Goal: Information Seeking & Learning: Learn about a topic

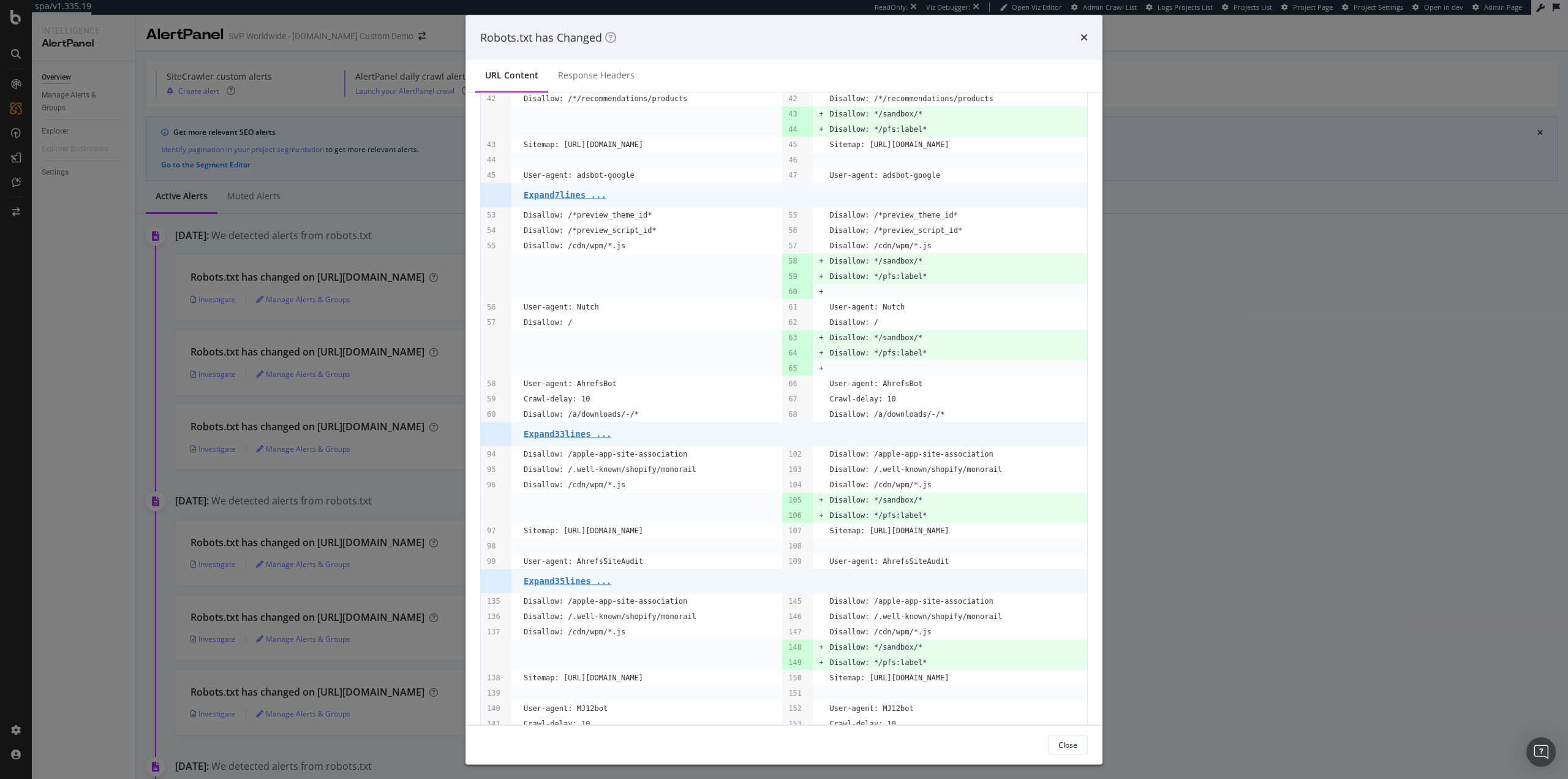
scroll to position [263, 0]
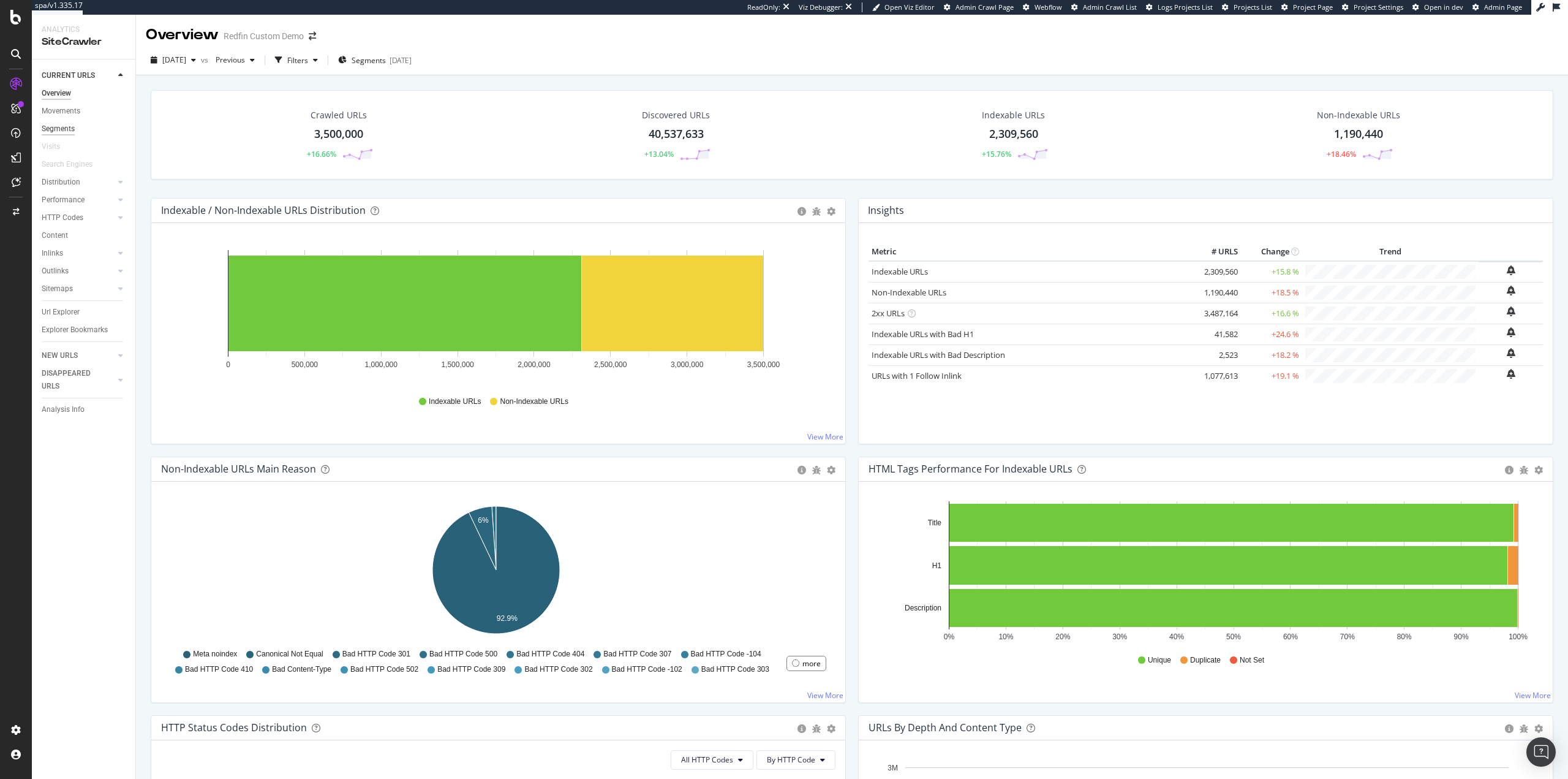
click at [63, 125] on div "Segments" at bounding box center [58, 128] width 33 height 13
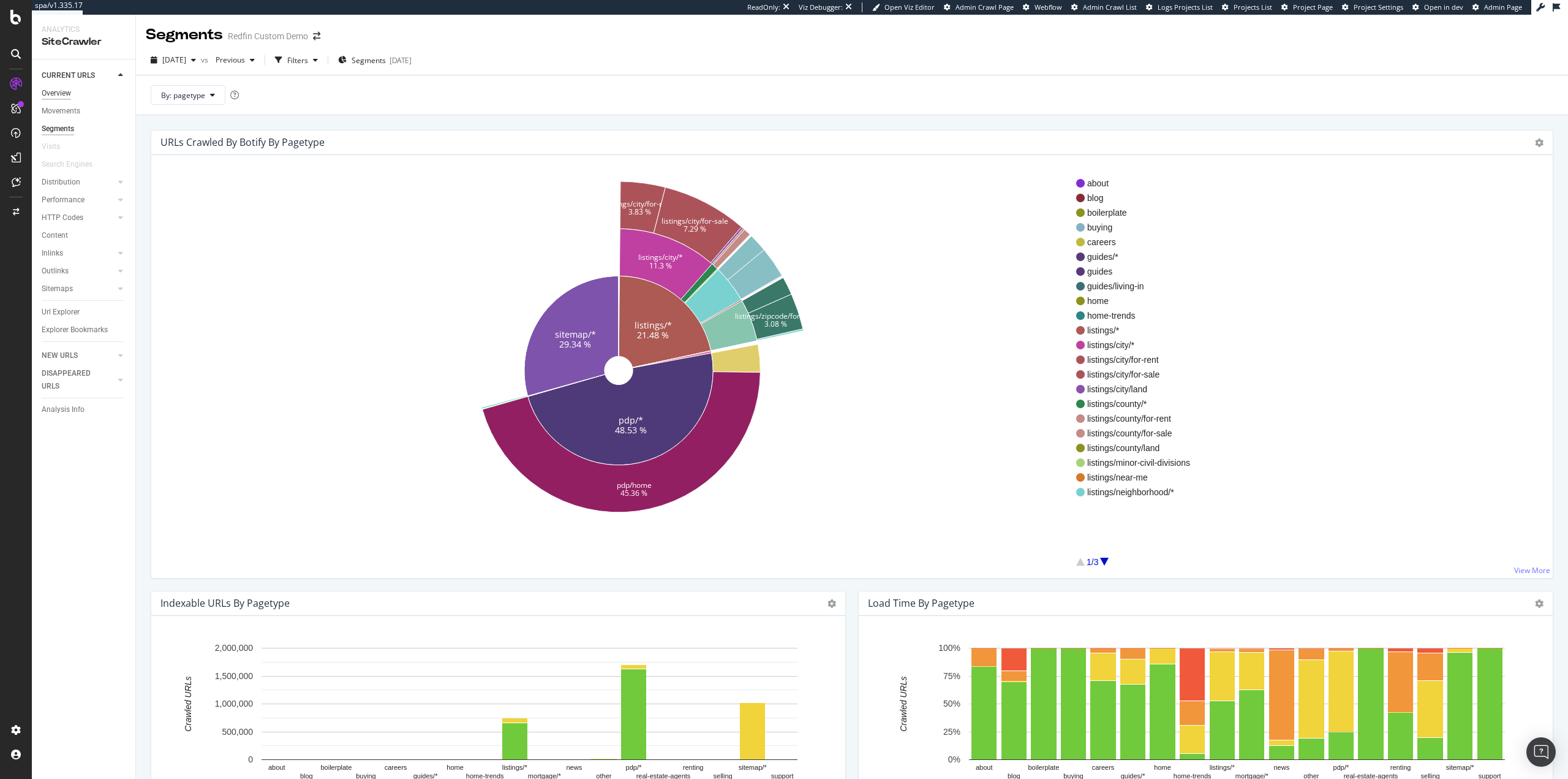
click at [60, 88] on div "Overview" at bounding box center [56, 93] width 29 height 13
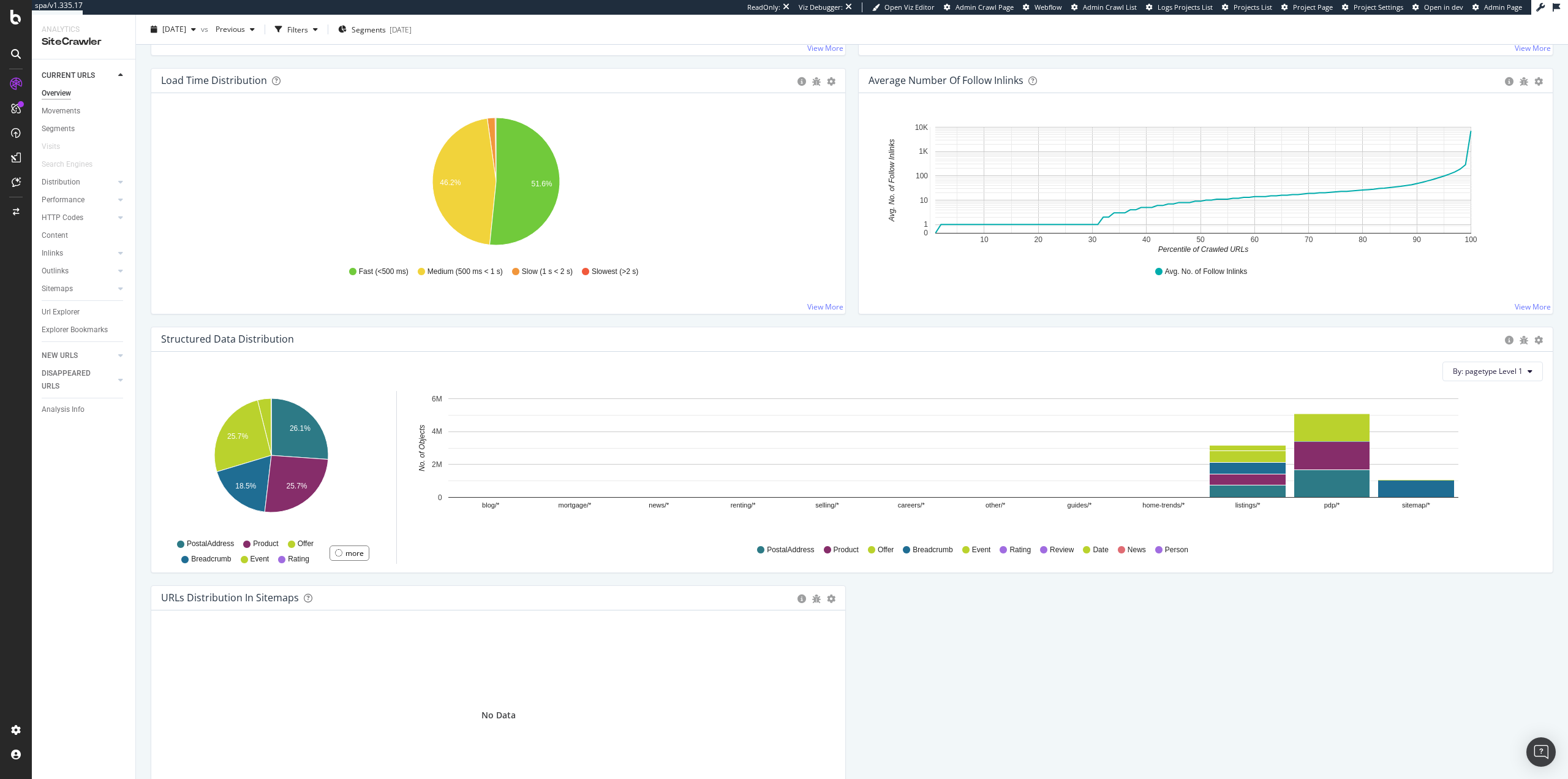
scroll to position [981, 0]
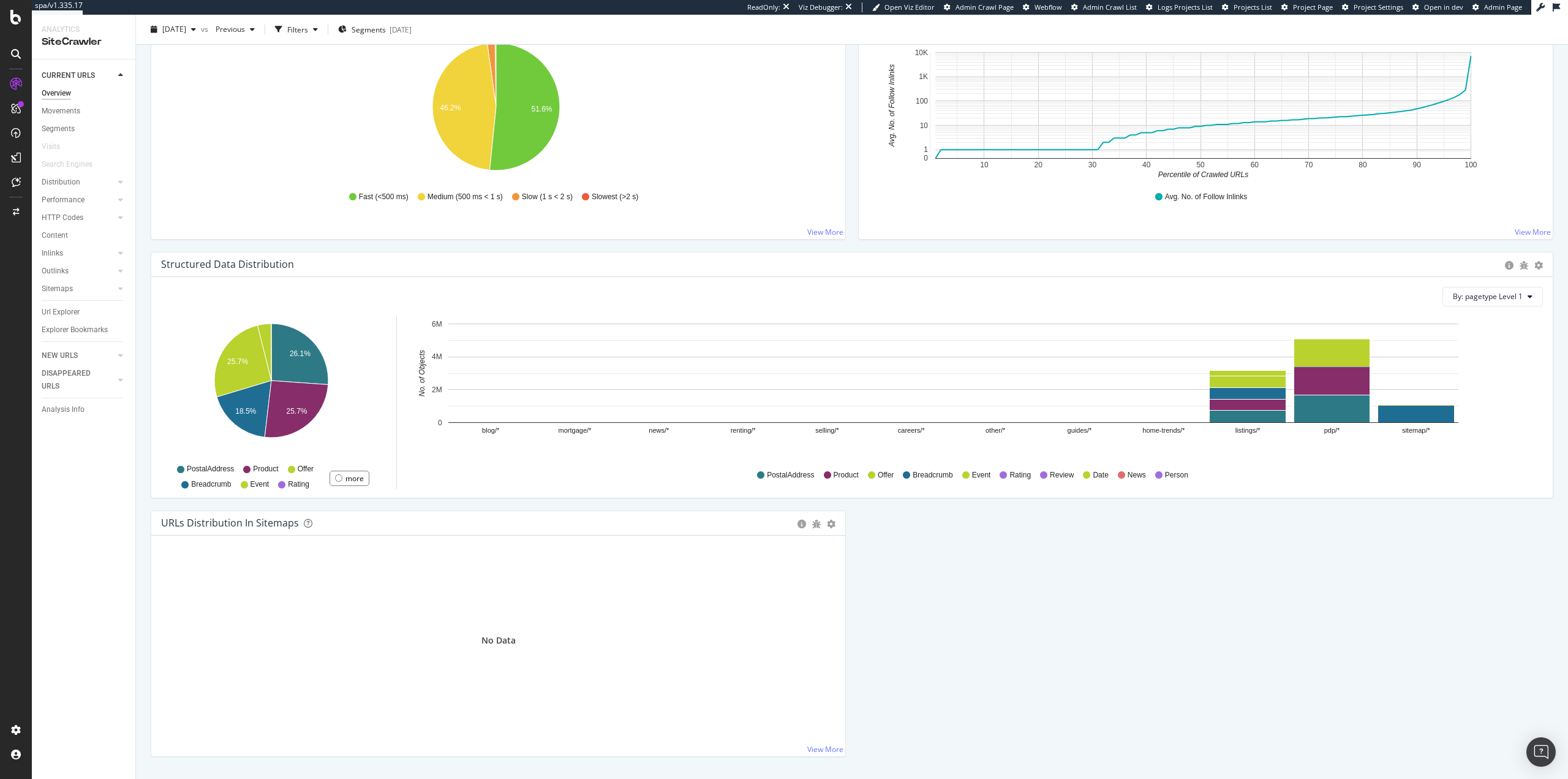
click at [71, 207] on div "Performance" at bounding box center [88, 200] width 94 height 18
click at [71, 203] on div "Performance" at bounding box center [63, 200] width 43 height 13
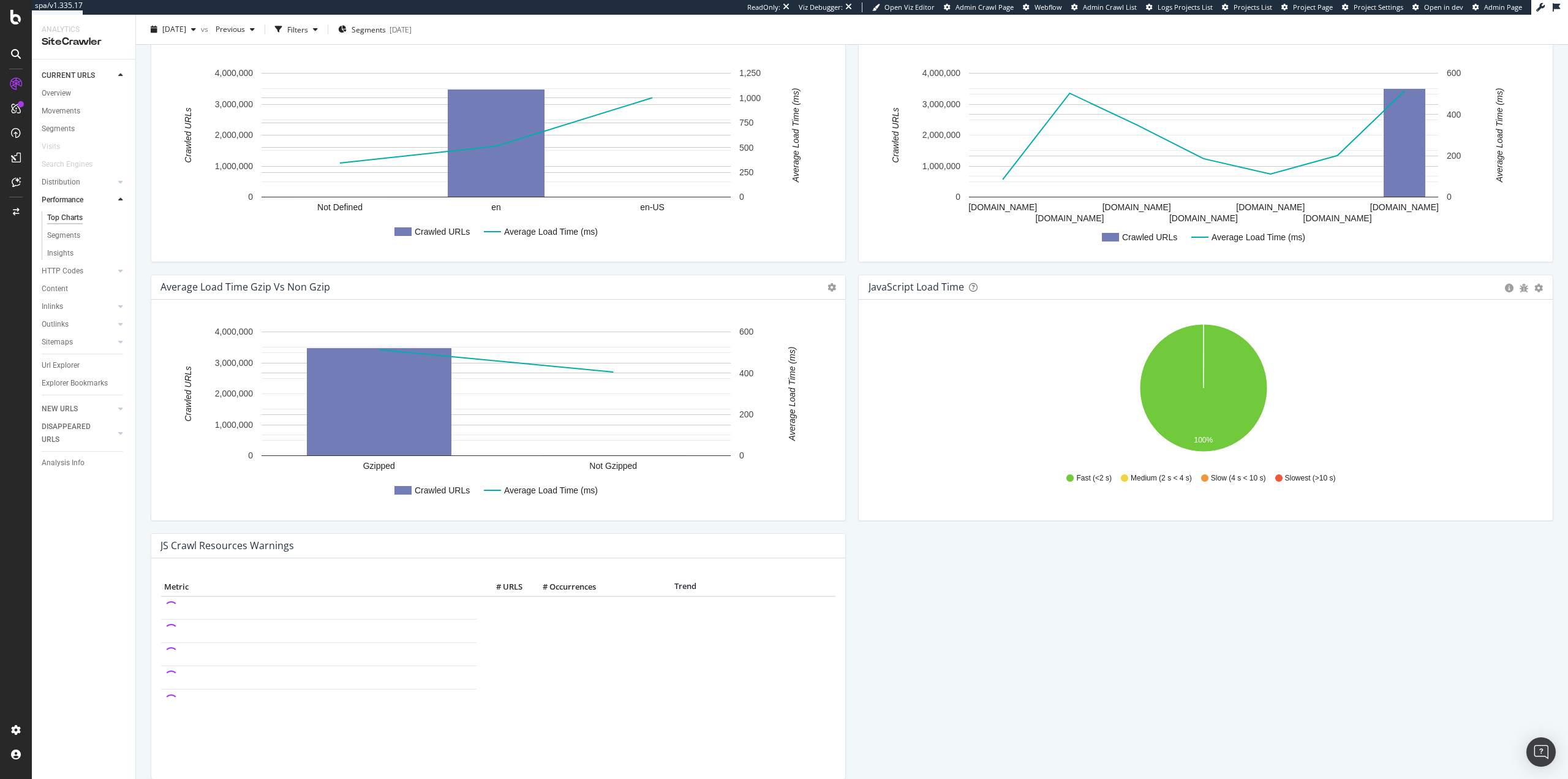
scroll to position [285, 0]
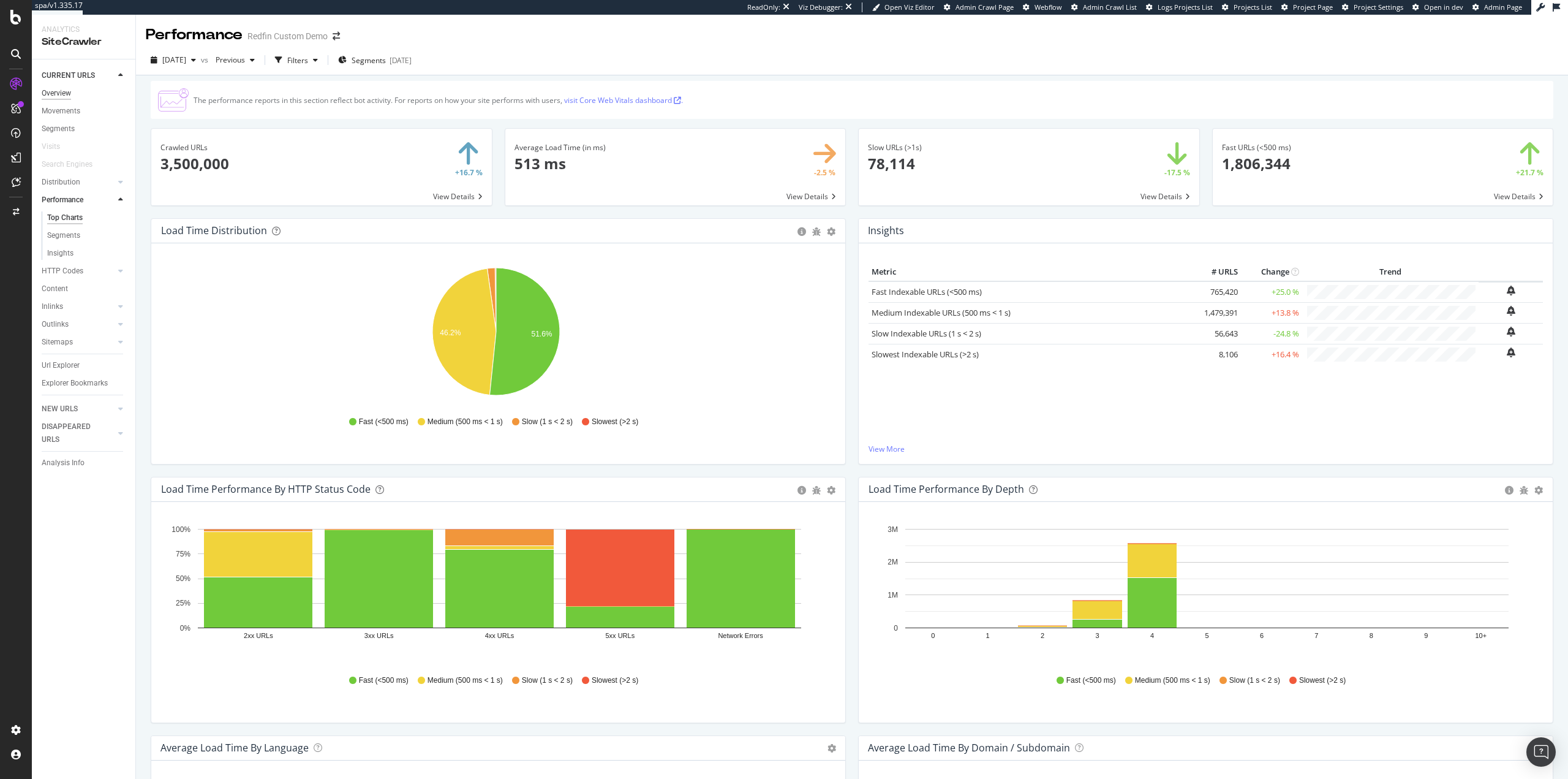
click at [61, 89] on div "Overview" at bounding box center [56, 93] width 29 height 13
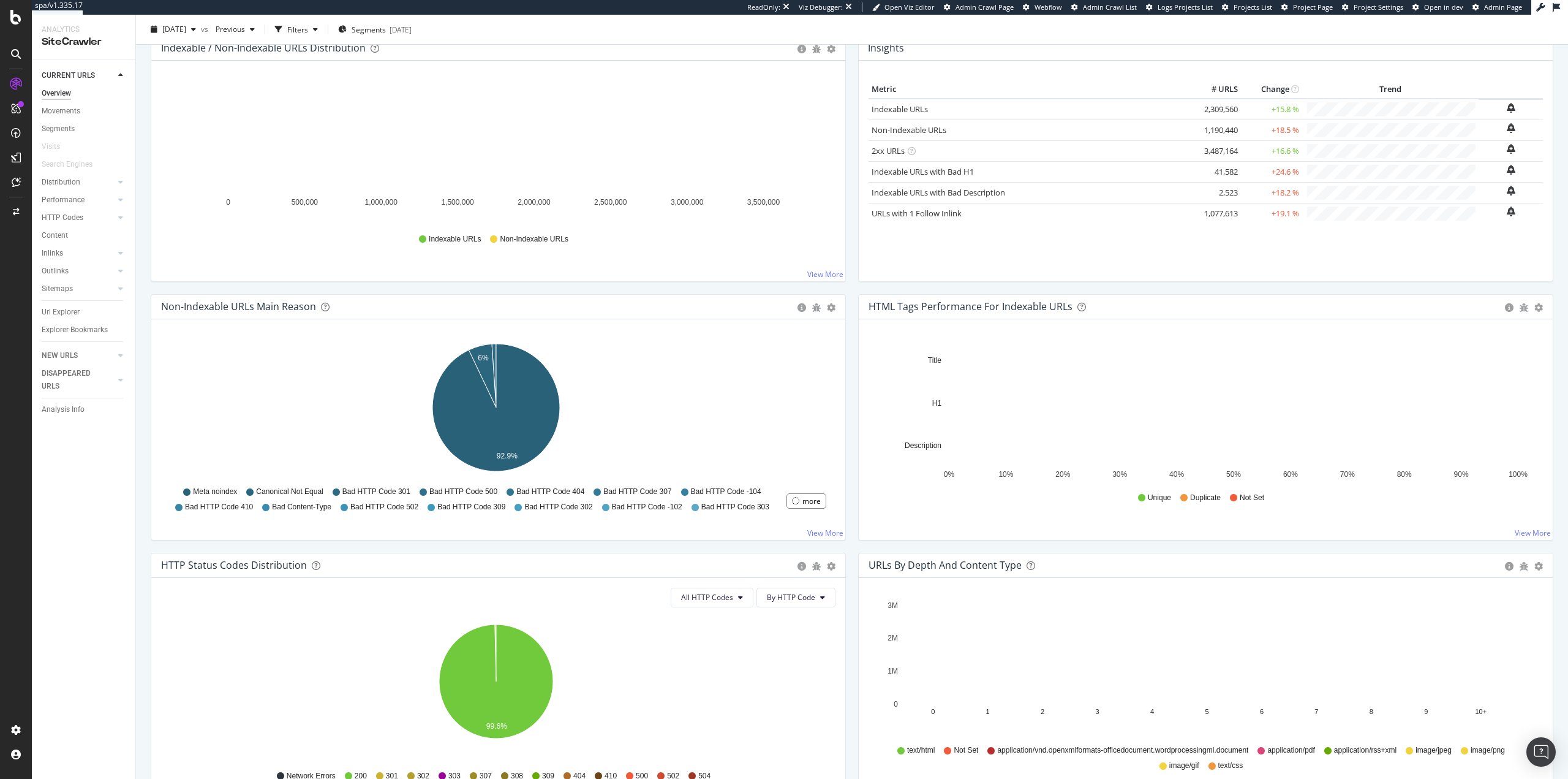
scroll to position [245, 0]
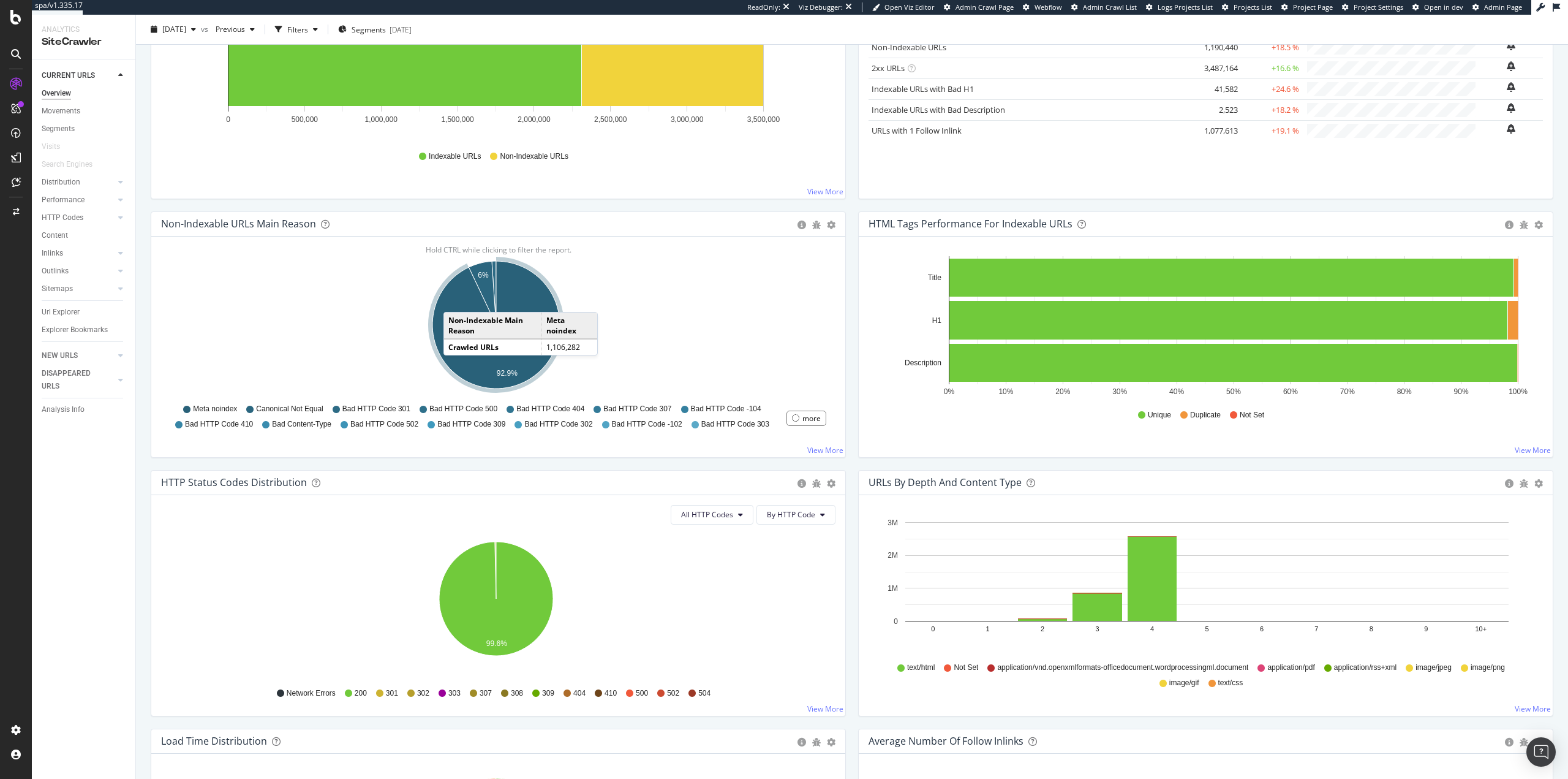
click at [456, 300] on icon "A chart." at bounding box center [496, 325] width 127 height 127
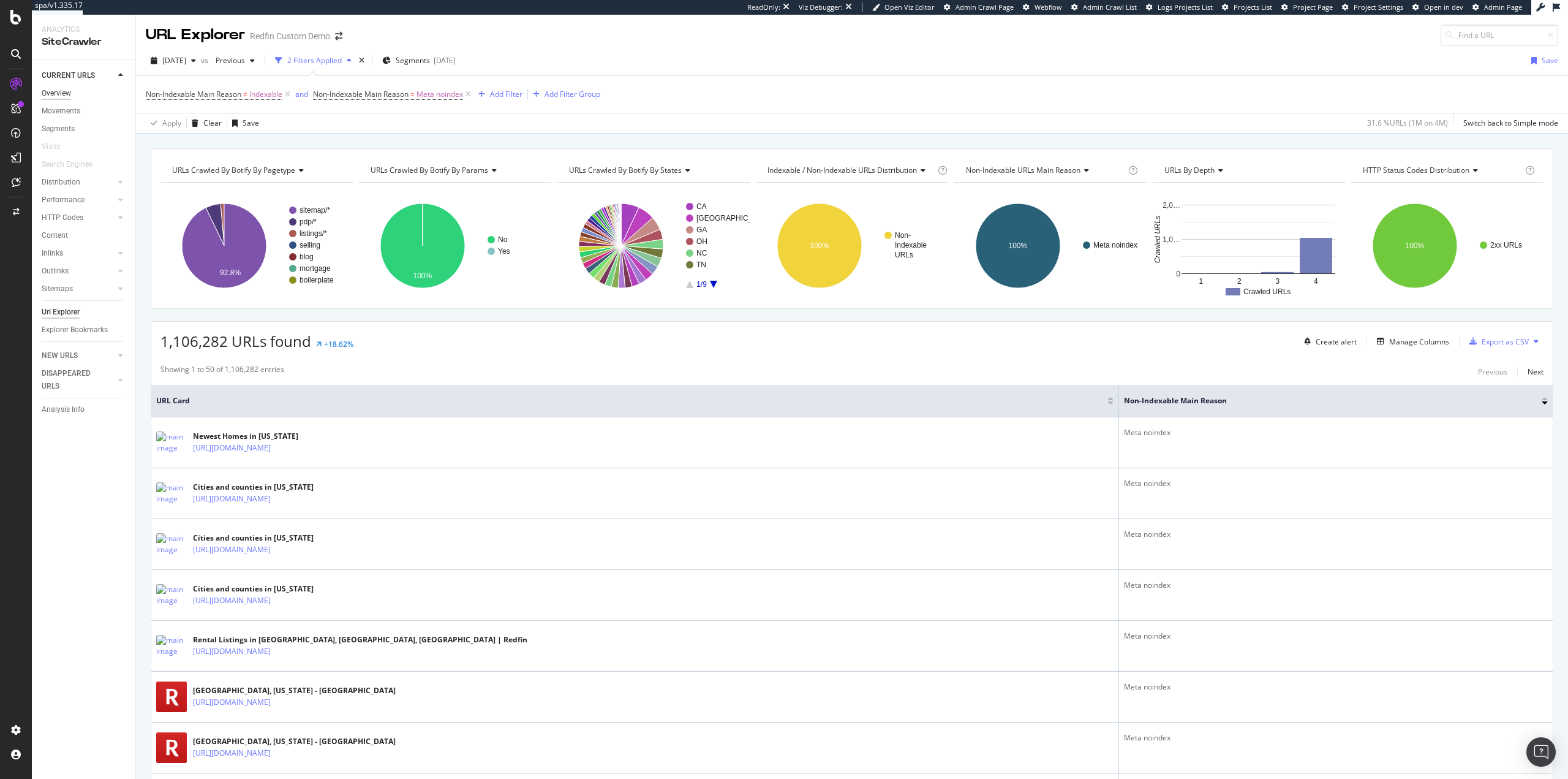
click at [56, 93] on div "Overview" at bounding box center [56, 93] width 29 height 13
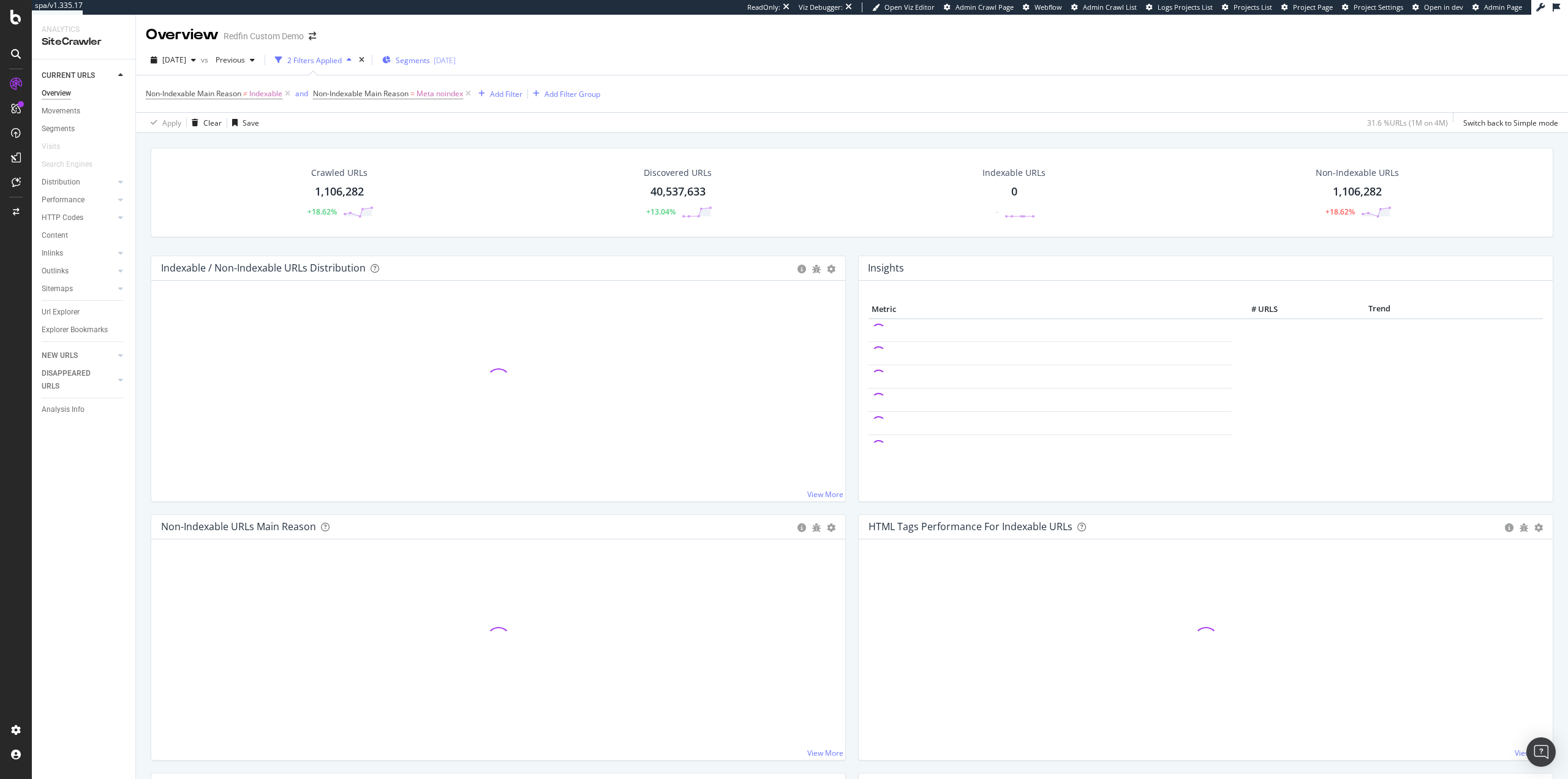
click at [454, 60] on div "Segments 2025-07-29" at bounding box center [419, 60] width 73 height 11
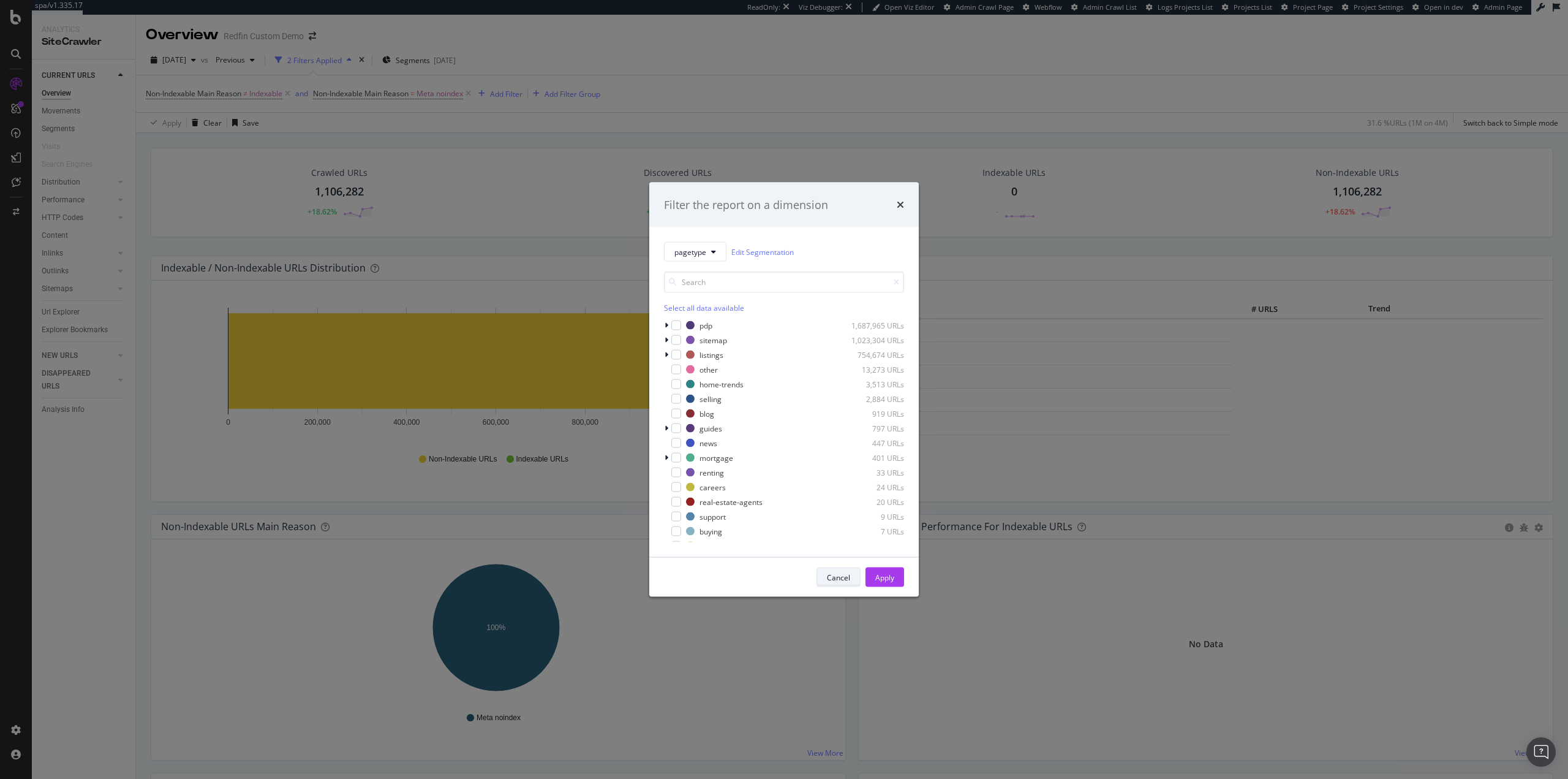
click at [843, 584] on div "Cancel" at bounding box center [839, 577] width 24 height 17
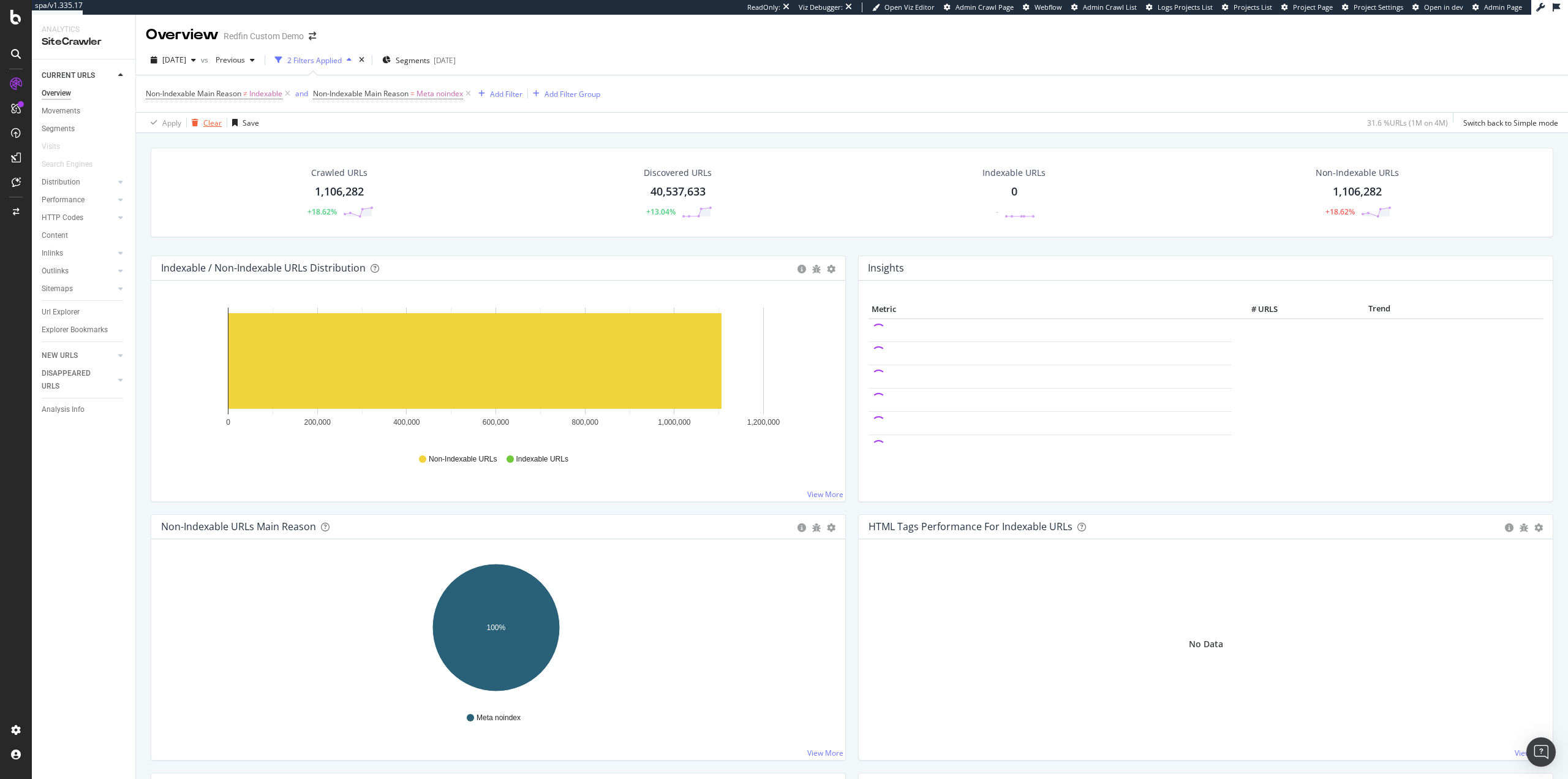
click at [208, 118] on div "Clear" at bounding box center [213, 123] width 19 height 11
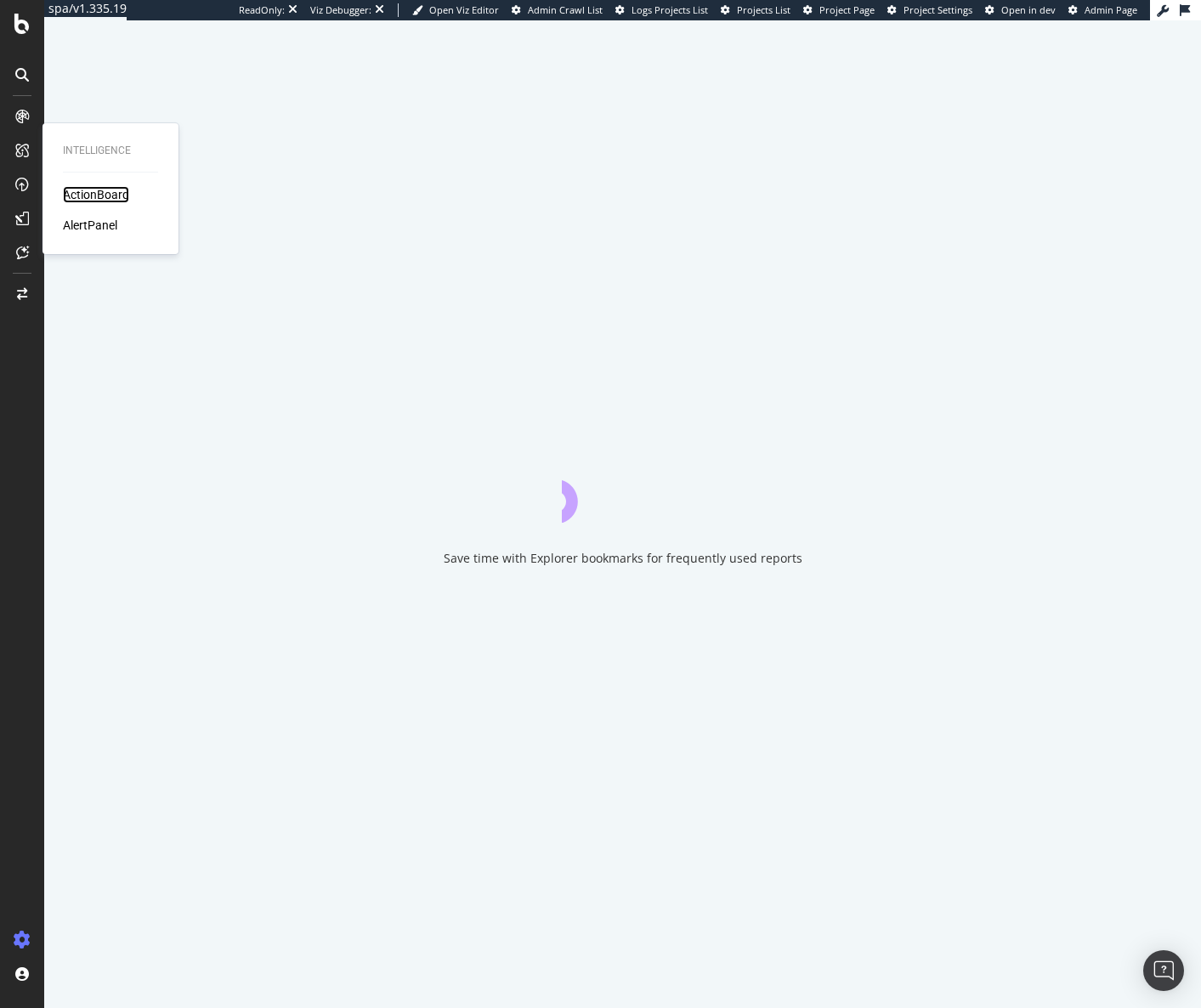
click at [89, 192] on div "ActionBoard" at bounding box center [96, 195] width 66 height 17
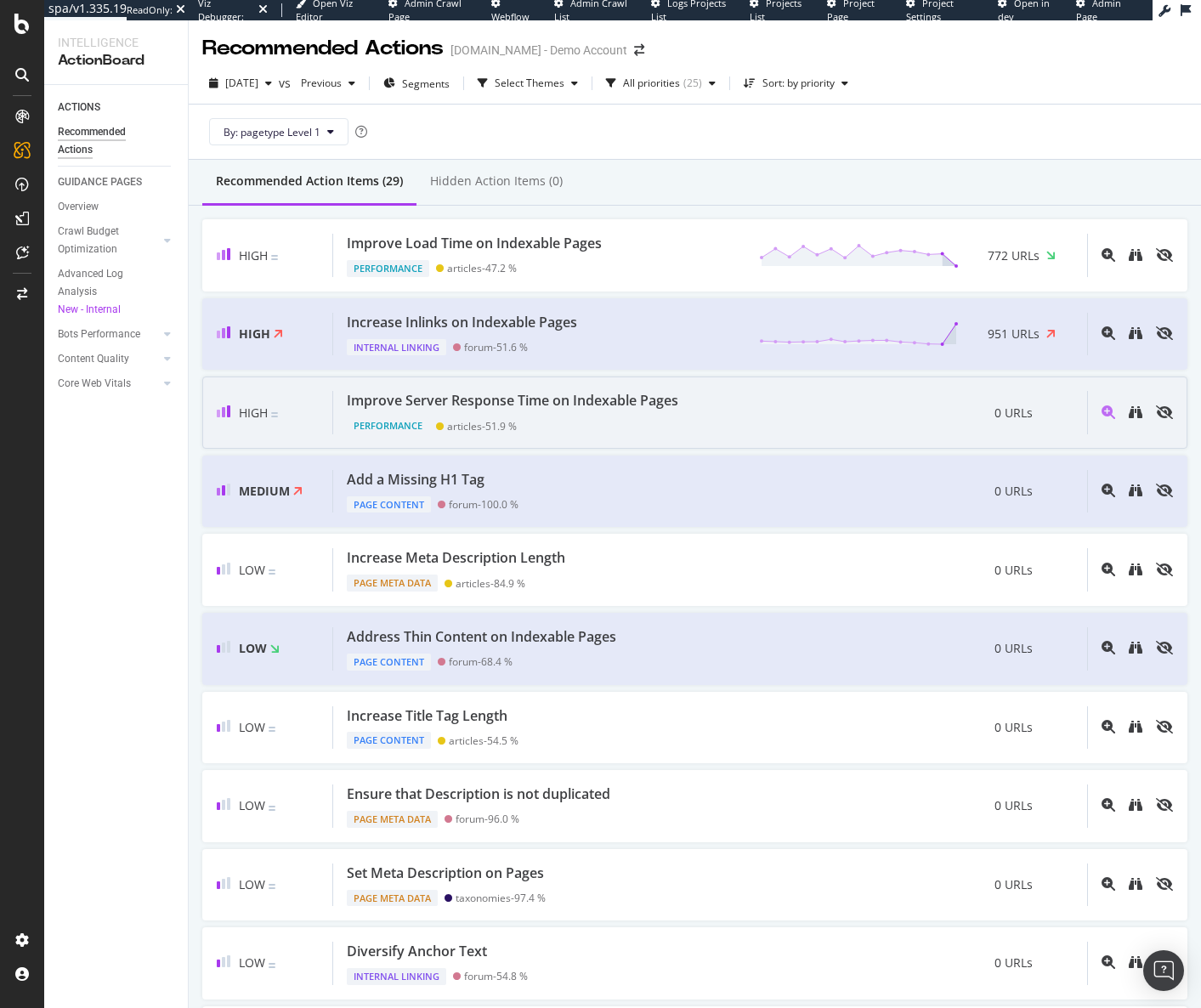
click at [731, 424] on div "Improve Server Response Time on Indexable Pages Performance articles - 51.9 % 0…" at bounding box center [710, 412] width 754 height 43
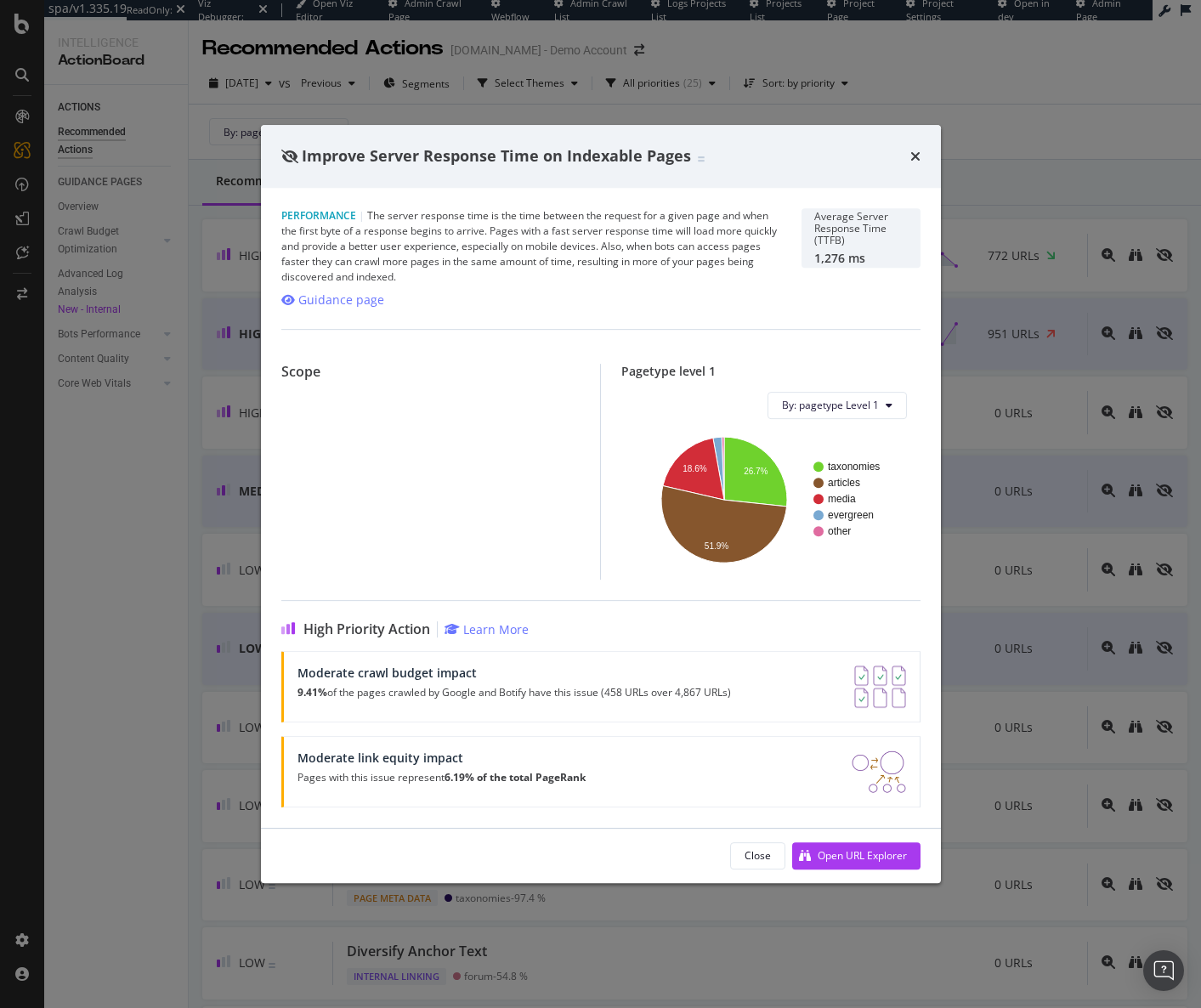
drag, startPoint x: 332, startPoint y: 482, endPoint x: 466, endPoint y: 499, distance: 135.1
click at [346, 485] on div "Scope" at bounding box center [441, 472] width 319 height 216
drag, startPoint x: 287, startPoint y: 373, endPoint x: 363, endPoint y: 370, distance: 76.1
click at [363, 370] on div "Scope" at bounding box center [430, 372] width 299 height 16
click at [359, 369] on div "Scope" at bounding box center [430, 372] width 299 height 16
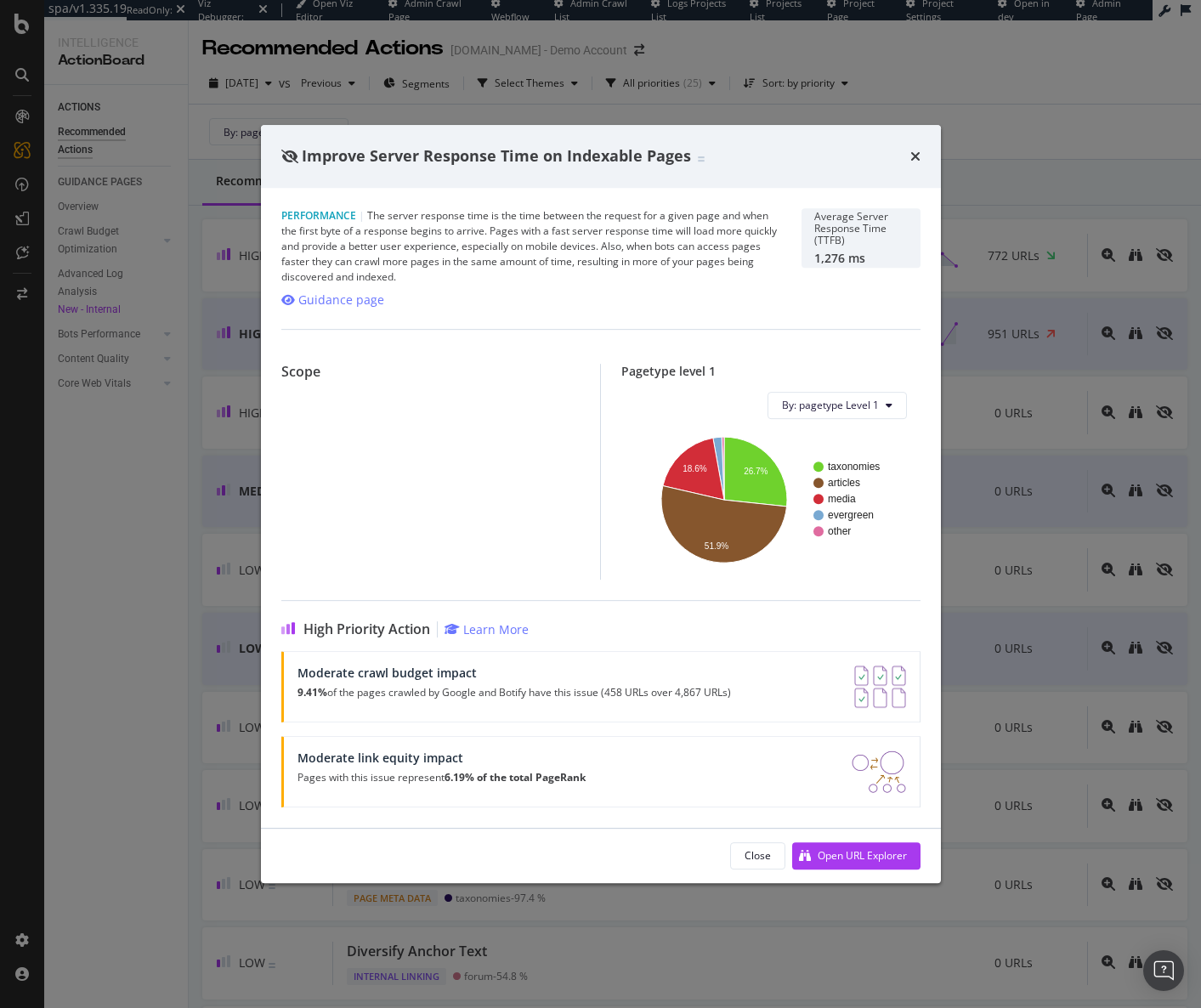
click at [511, 555] on div "Scope" at bounding box center [441, 472] width 319 height 216
click at [859, 851] on div "Open URL Explorer" at bounding box center [863, 855] width 90 height 15
click at [913, 161] on icon "times" at bounding box center [915, 157] width 10 height 14
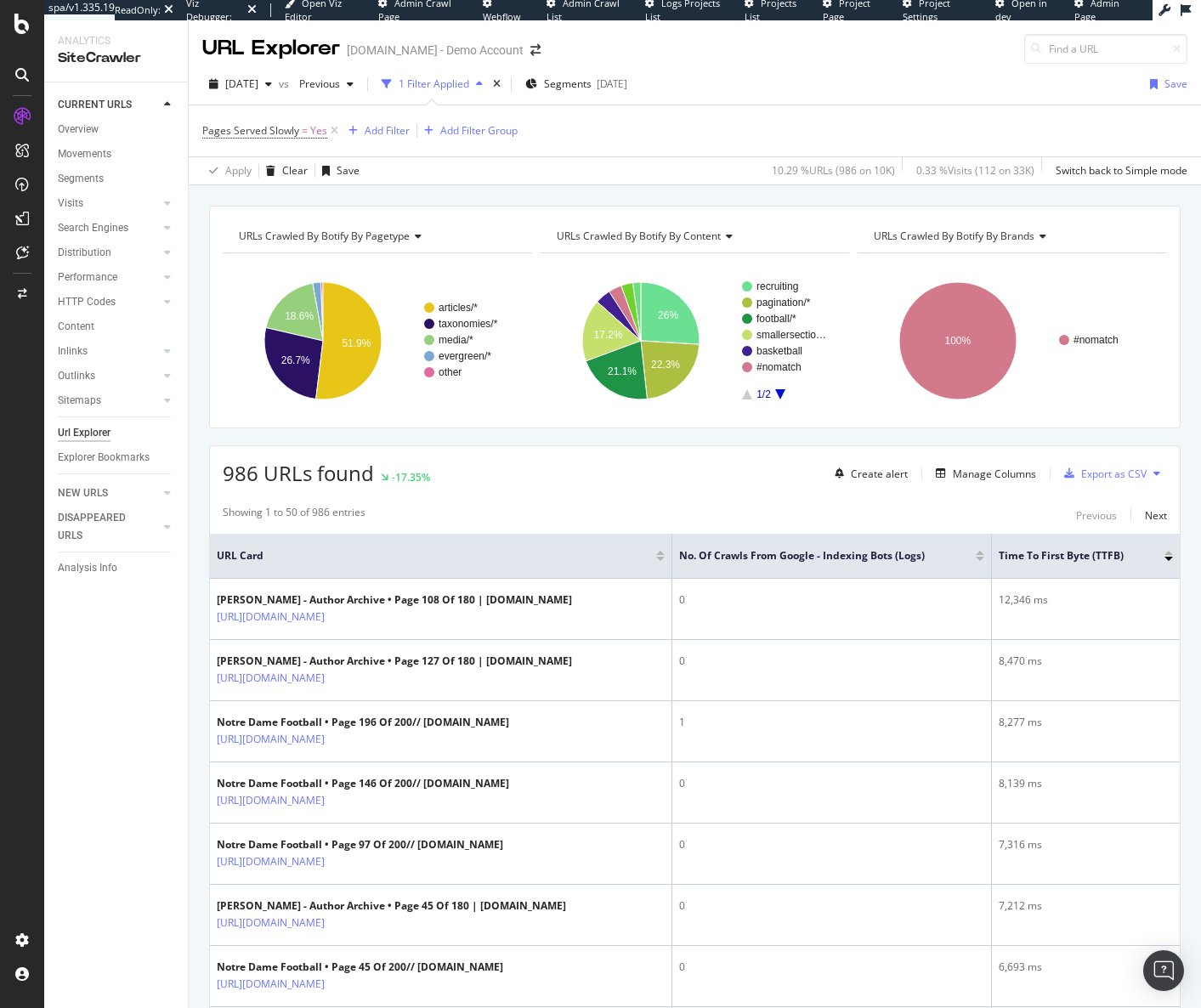
click at [834, 68] on div "[DATE] vs Previous 1 Filter Applied Segments [DATE] Save Pages Served Slowly = …" at bounding box center [695, 124] width 1012 height 121
